Goal: Find specific fact: Find specific fact

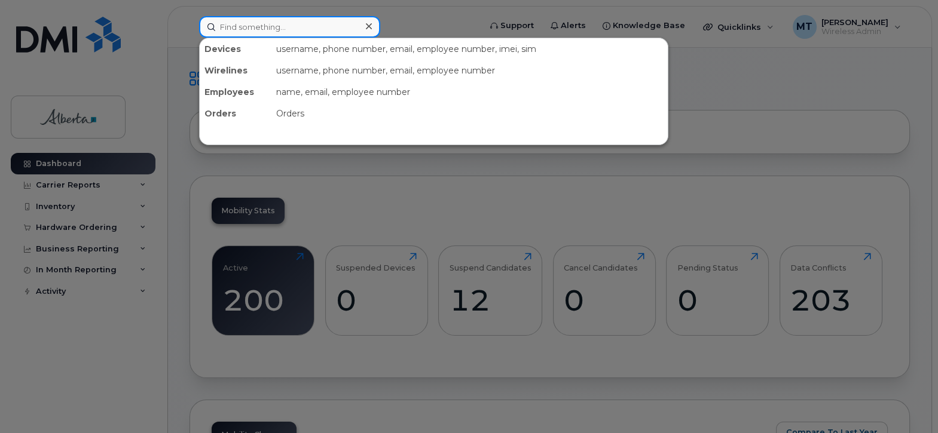
click at [220, 29] on input at bounding box center [289, 27] width 181 height 22
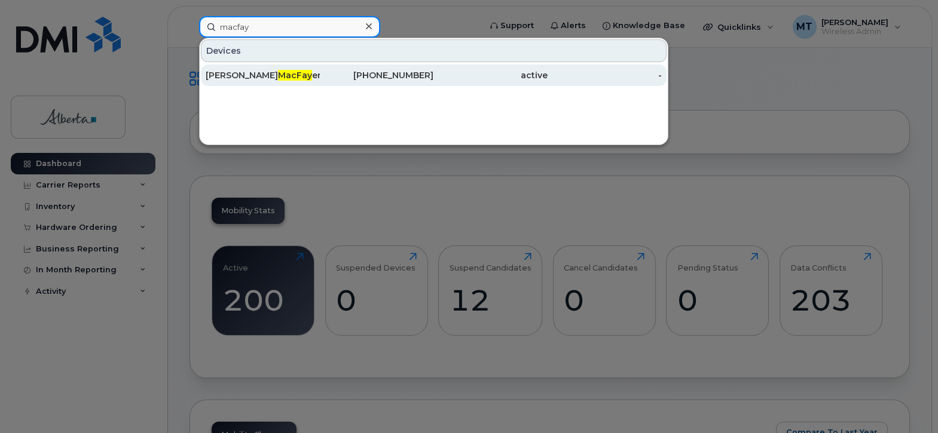
type input "macfay"
click at [278, 71] on span "MacFay" at bounding box center [295, 75] width 34 height 11
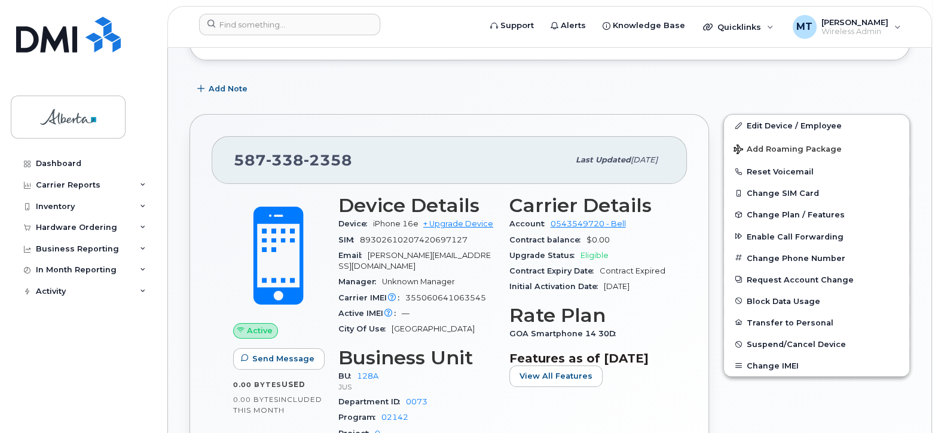
scroll to position [252, 0]
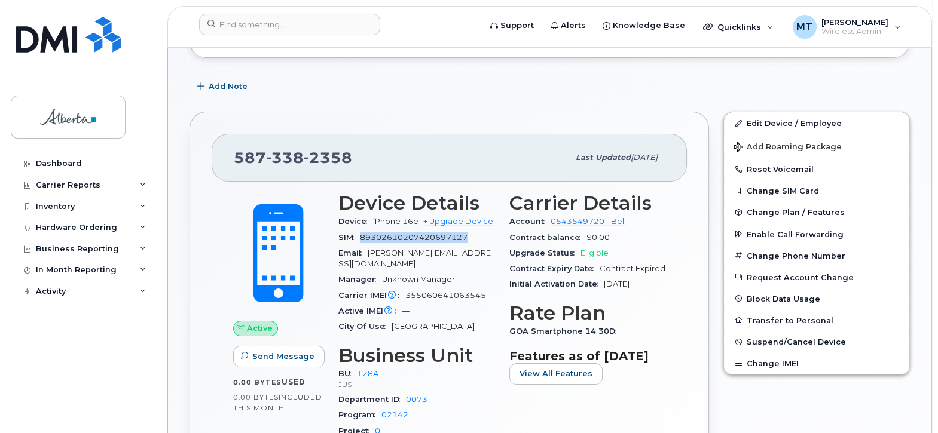
drag, startPoint x: 362, startPoint y: 235, endPoint x: 470, endPoint y: 233, distance: 108.2
click at [470, 233] on div "SIM 89302610207420697127" at bounding box center [416, 238] width 157 height 16
copy span "89302610207420697127"
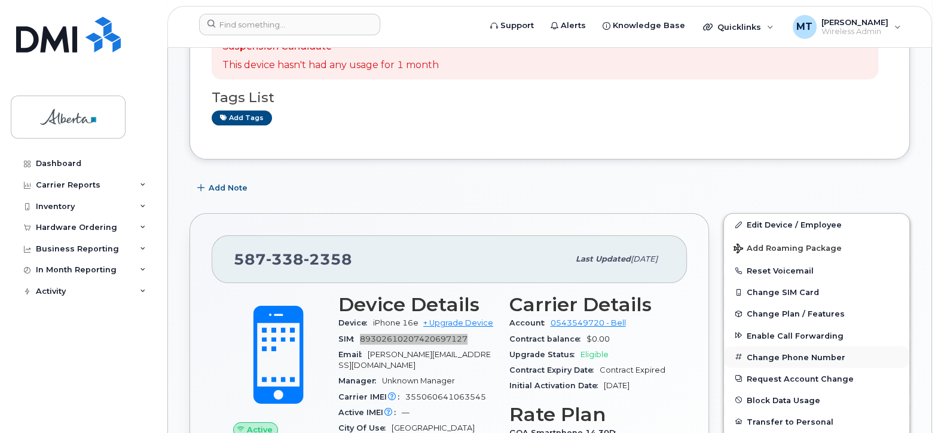
scroll to position [354, 0]
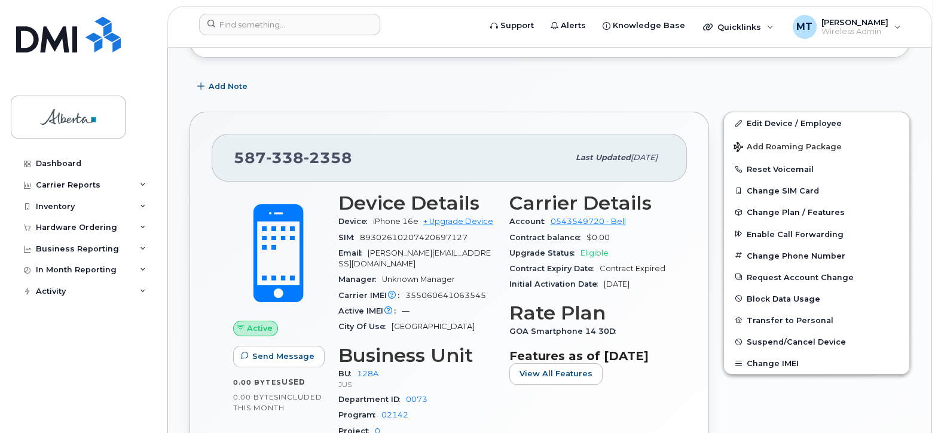
drag, startPoint x: 436, startPoint y: 245, endPoint x: 451, endPoint y: 243, distance: 15.7
click at [437, 246] on div "Email miriam.tejerasoler@albertacourts.ca" at bounding box center [416, 259] width 157 height 27
drag, startPoint x: 467, startPoint y: 234, endPoint x: 363, endPoint y: 237, distance: 104.1
click at [363, 237] on span "89302610207420697127" at bounding box center [414, 237] width 108 height 9
copy span "89302610207420697127"
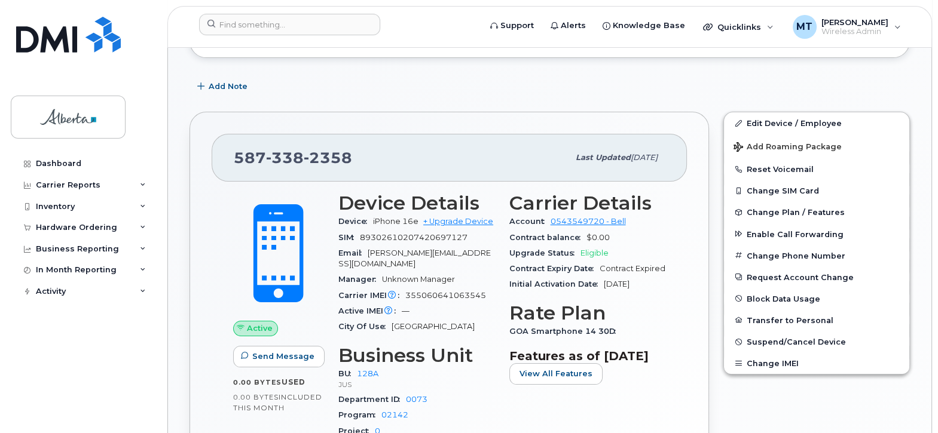
click at [479, 288] on div "Carrier IMEI Carrier IMEI is reported during the last billing cycle or change o…" at bounding box center [416, 296] width 157 height 16
click at [400, 293] on span "Carrier IMEI Carrier IMEI is reported during the last billing cycle or change o…" at bounding box center [371, 295] width 67 height 9
drag, startPoint x: 407, startPoint y: 294, endPoint x: 484, endPoint y: 290, distance: 77.2
click at [484, 291] on span "355060641063545" at bounding box center [445, 295] width 81 height 9
copy span "355060641063545"
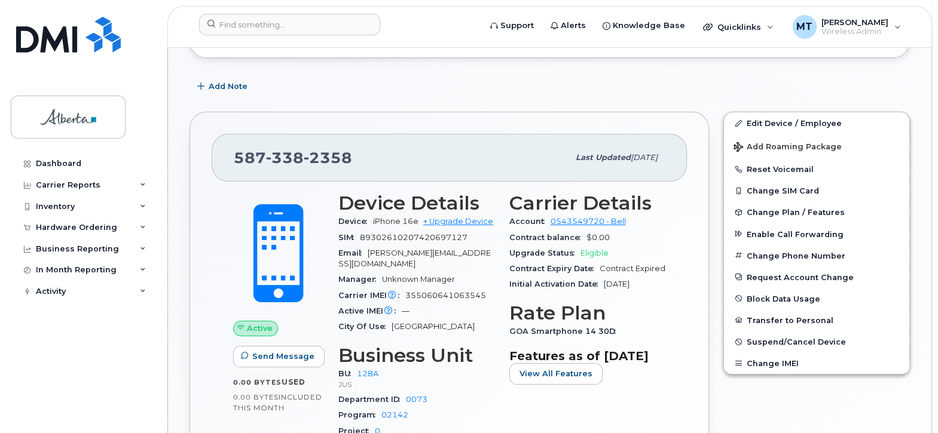
click at [462, 308] on div "Active IMEI Active IMEI is refreshed daily with a delay of up to 48 hours follo…" at bounding box center [416, 312] width 157 height 16
click at [236, 25] on input at bounding box center [289, 25] width 181 height 22
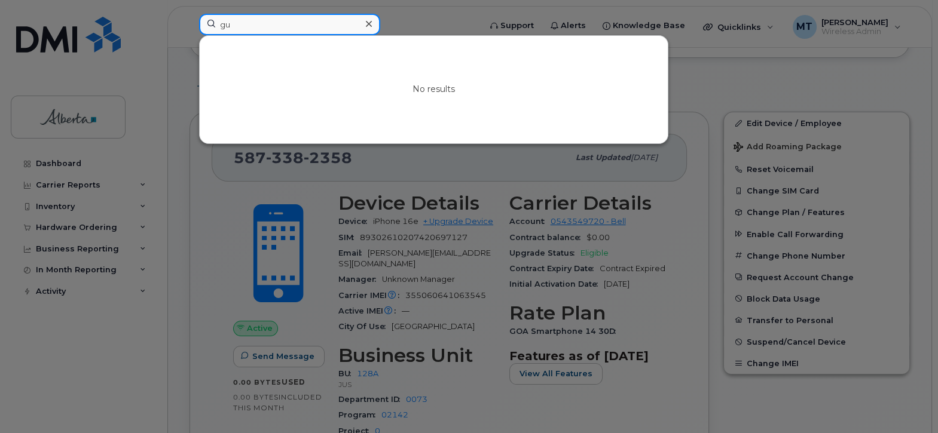
type input "g"
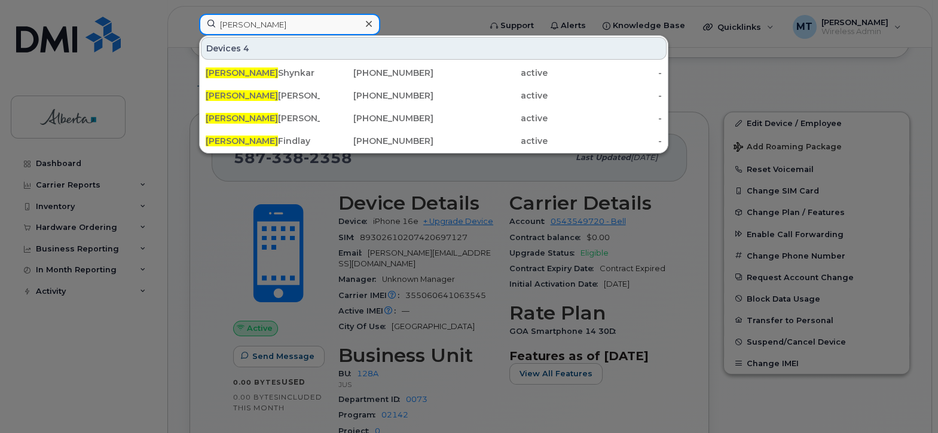
type input "david"
click at [294, 172] on div at bounding box center [469, 216] width 938 height 433
